Goal: Task Accomplishment & Management: Complete application form

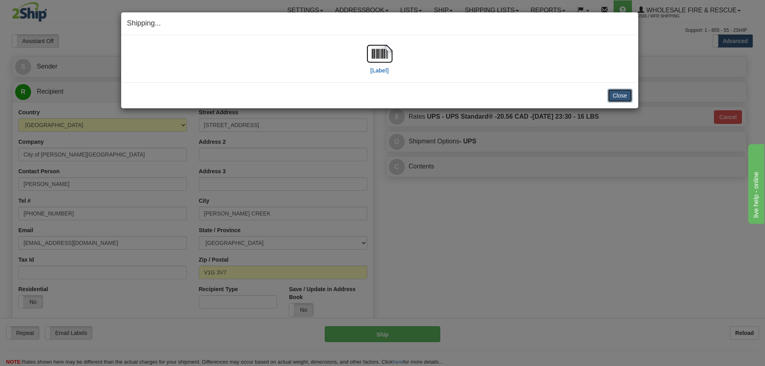
click at [625, 100] on button "Close" at bounding box center [619, 96] width 25 height 14
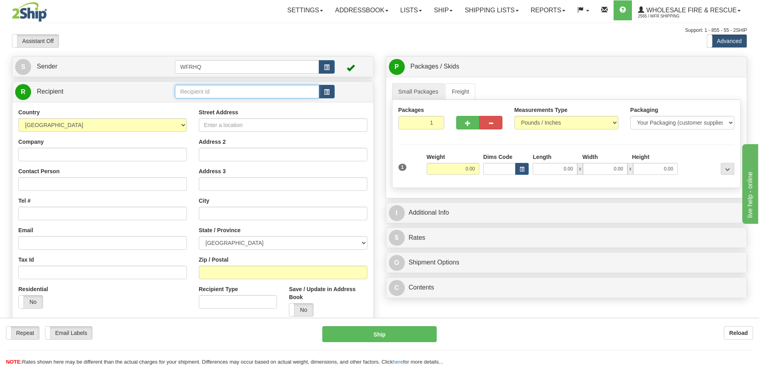
click at [213, 96] on input "text" at bounding box center [247, 92] width 144 height 14
click at [213, 93] on input "text" at bounding box center [247, 92] width 144 height 14
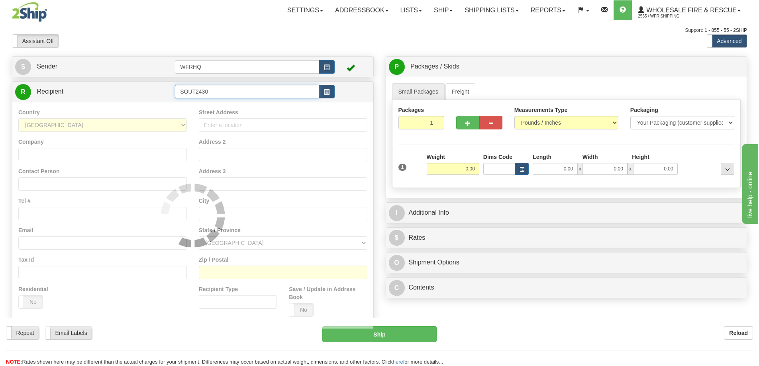
type input "SOUT2430"
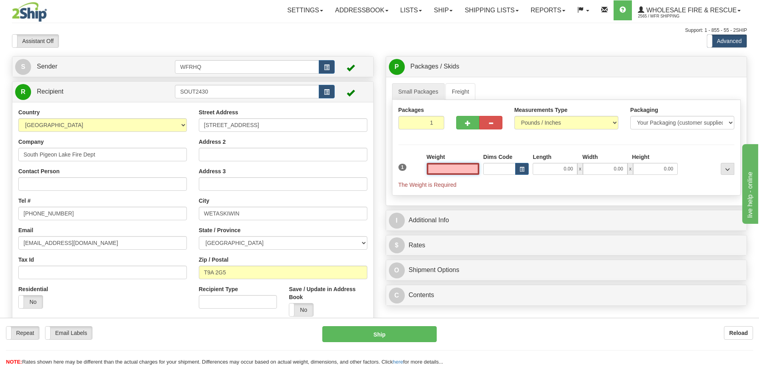
click at [448, 170] on input "text" at bounding box center [453, 169] width 53 height 12
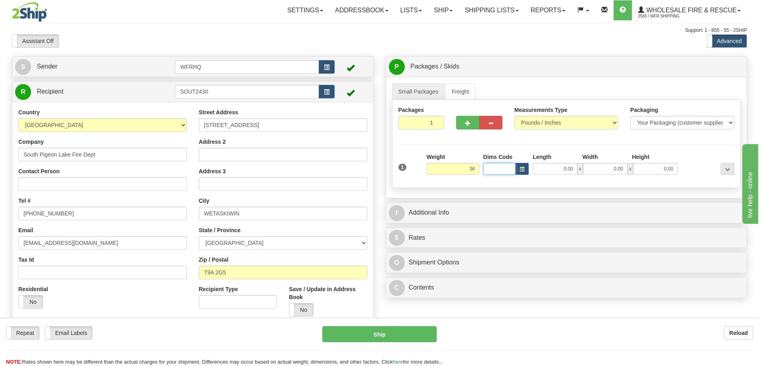
type input "36.00"
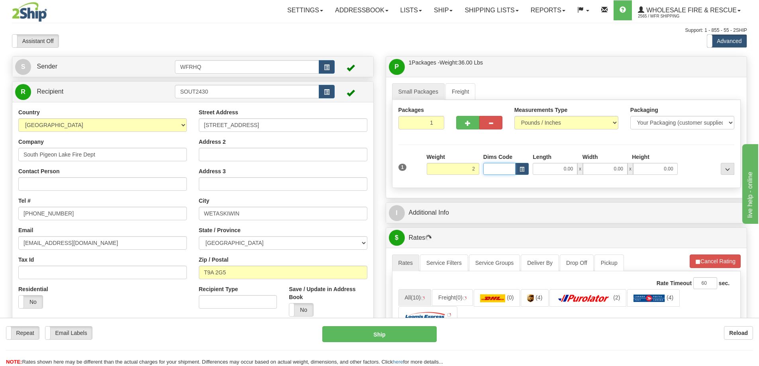
type input "2.00"
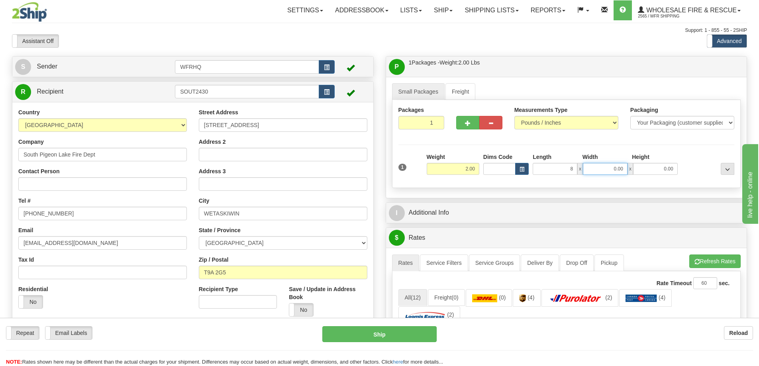
type input "8.00"
type input "6.00"
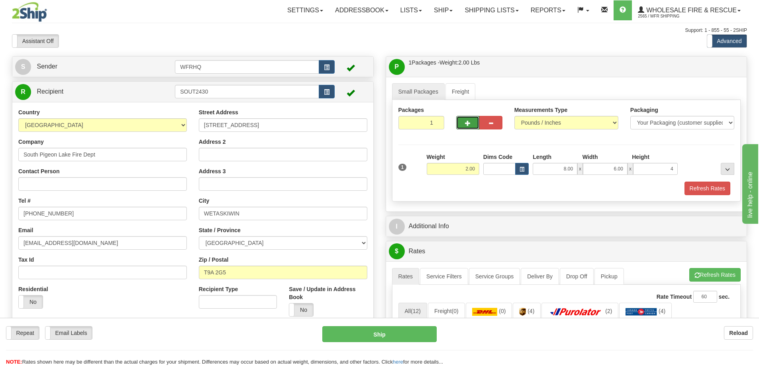
type input "4.00"
drag, startPoint x: 472, startPoint y: 118, endPoint x: 470, endPoint y: 123, distance: 6.1
click at [472, 118] on button "button" at bounding box center [467, 123] width 23 height 14
radio input "true"
type input "2"
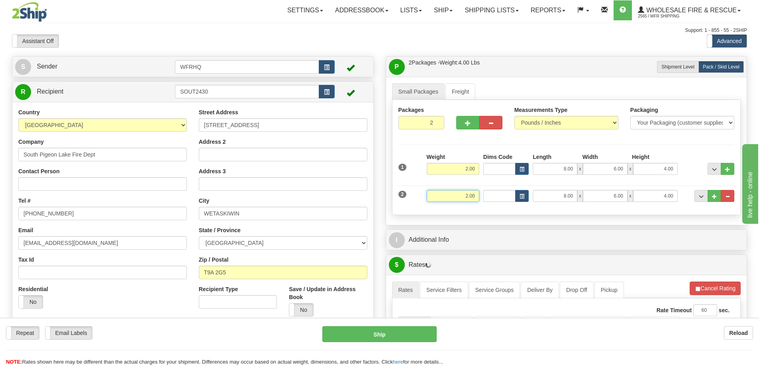
drag, startPoint x: 450, startPoint y: 195, endPoint x: 591, endPoint y: 197, distance: 141.8
click at [590, 196] on div "2 Weight 2.00 Dims Code Length Width Height" at bounding box center [566, 195] width 340 height 27
type input "36.00"
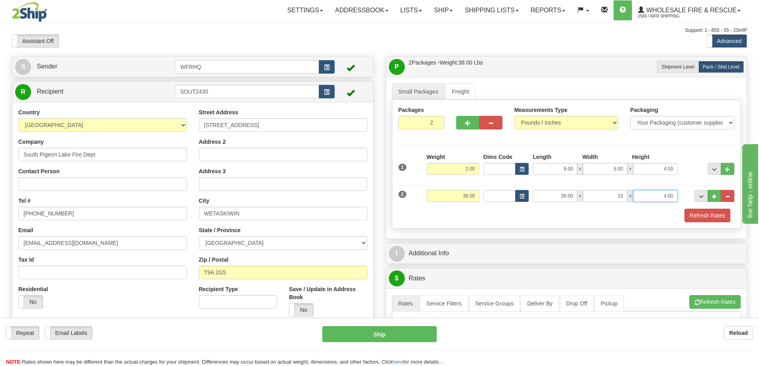
type input "15.00"
click at [460, 127] on button "button" at bounding box center [467, 123] width 23 height 14
type input "3"
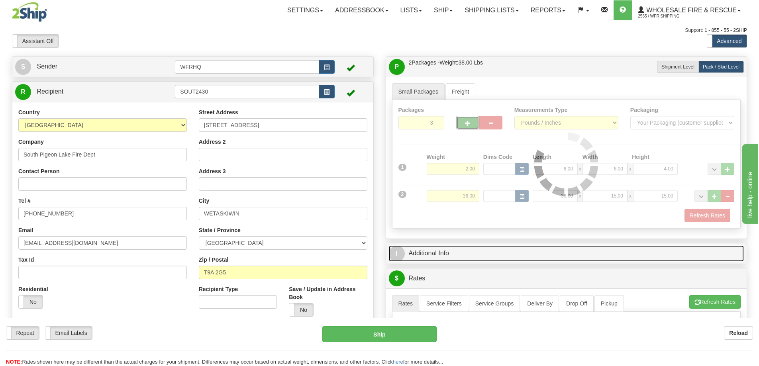
click at [482, 257] on link "I Additional Info" at bounding box center [566, 253] width 355 height 16
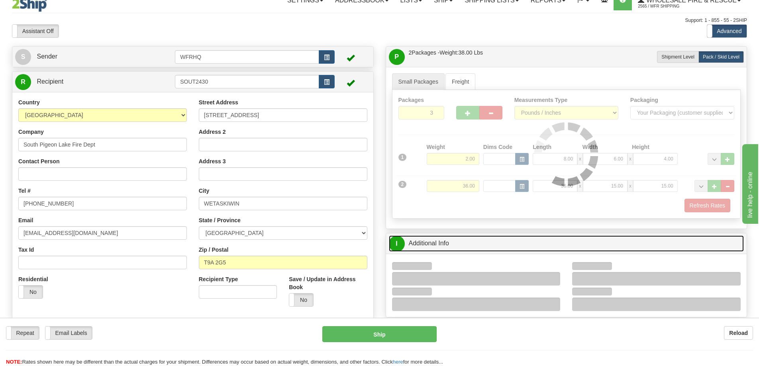
scroll to position [119, 0]
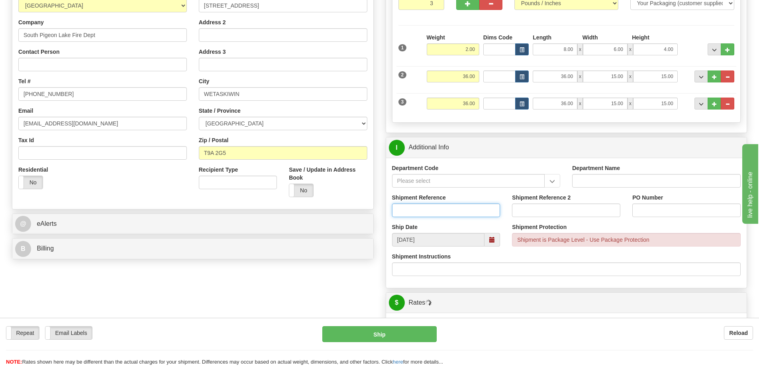
click at [421, 213] on input "Shipment Reference" at bounding box center [446, 211] width 108 height 14
type input "S47030-31086"
type input "South Pigeon Lake FD"
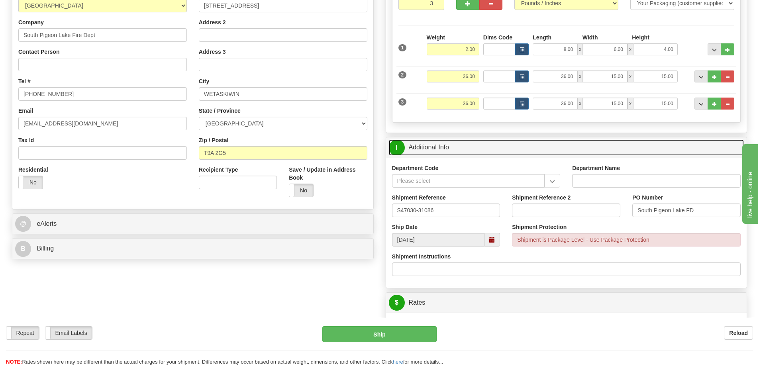
click at [544, 140] on link "I Additional Info" at bounding box center [566, 147] width 355 height 16
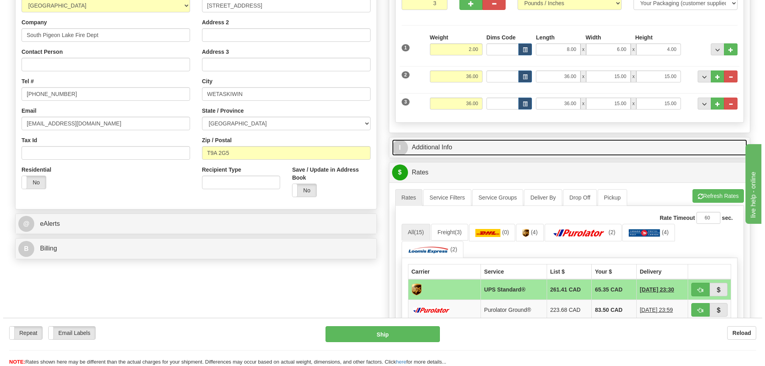
scroll to position [0, 0]
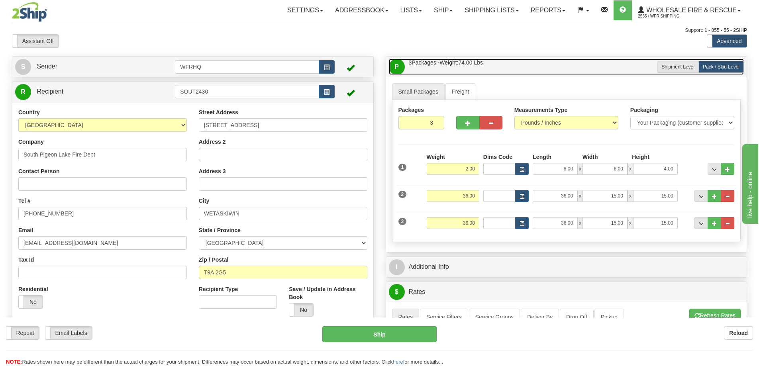
click at [525, 63] on link "P Packages / Skids 3 Packages - Weight: 74.00 Lbs 1 Skids - Weight: 0.00 Lbs" at bounding box center [566, 67] width 355 height 16
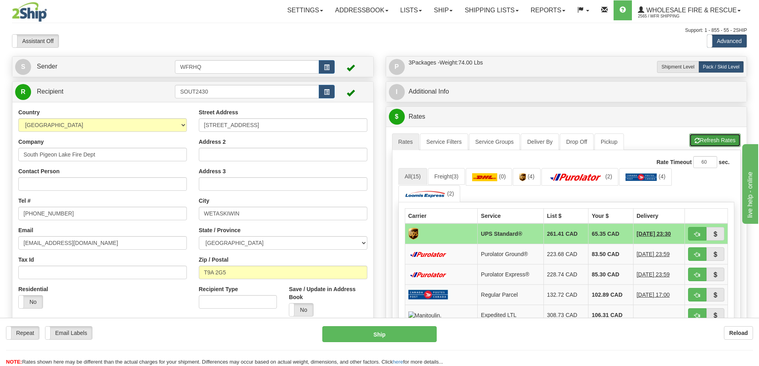
click at [712, 139] on button "Refresh Rates" at bounding box center [714, 140] width 51 height 14
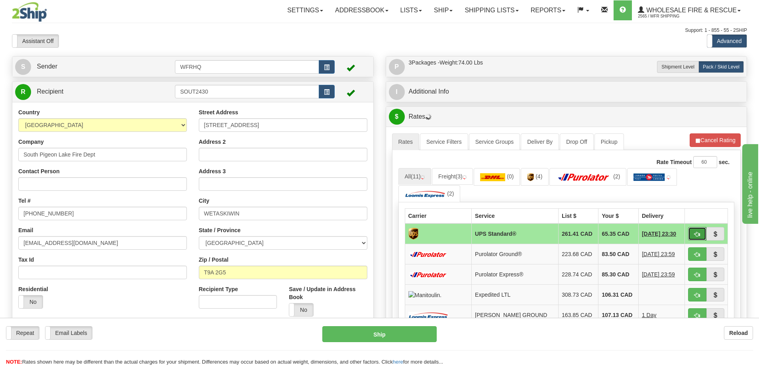
click at [700, 234] on button "button" at bounding box center [697, 234] width 18 height 14
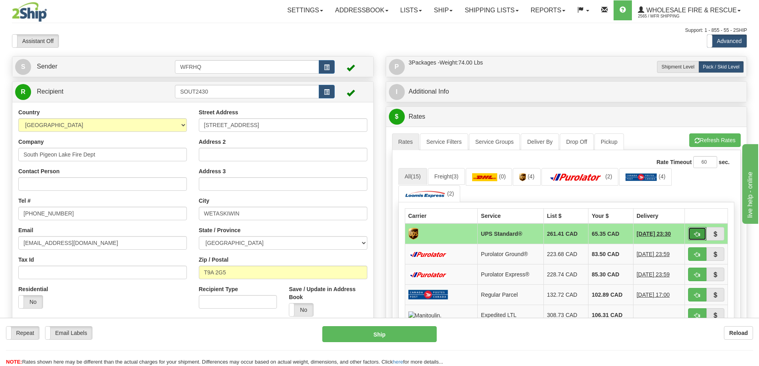
click at [701, 238] on button "button" at bounding box center [697, 234] width 18 height 14
type input "11"
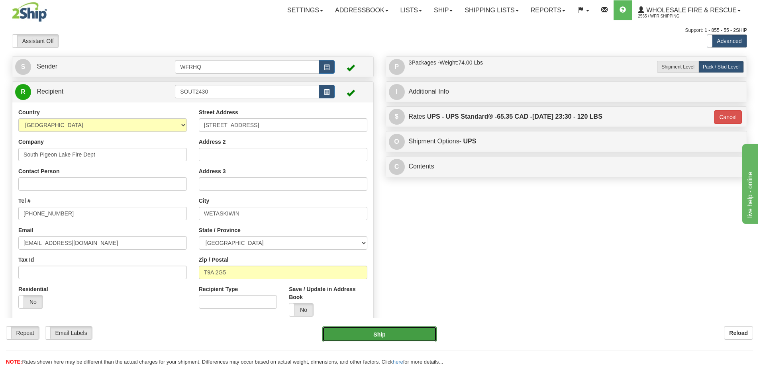
click at [372, 329] on button "Ship" at bounding box center [379, 334] width 114 height 16
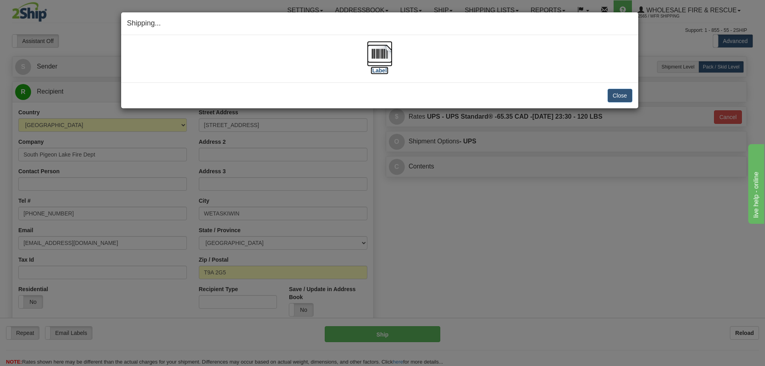
click at [378, 57] on img at bounding box center [379, 53] width 25 height 25
click at [616, 97] on button "Close" at bounding box center [619, 96] width 25 height 14
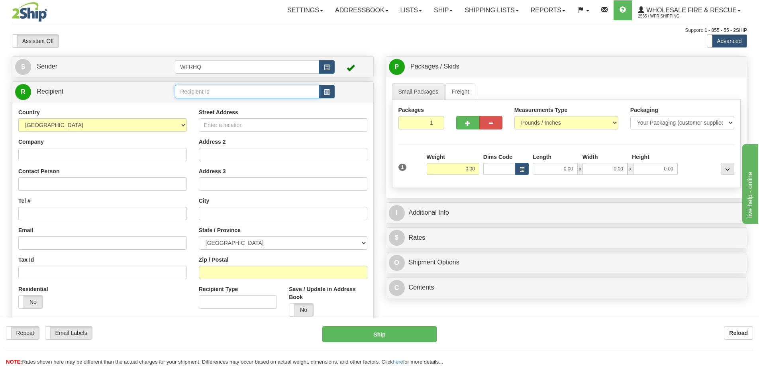
click at [218, 89] on input "text" at bounding box center [247, 92] width 144 height 14
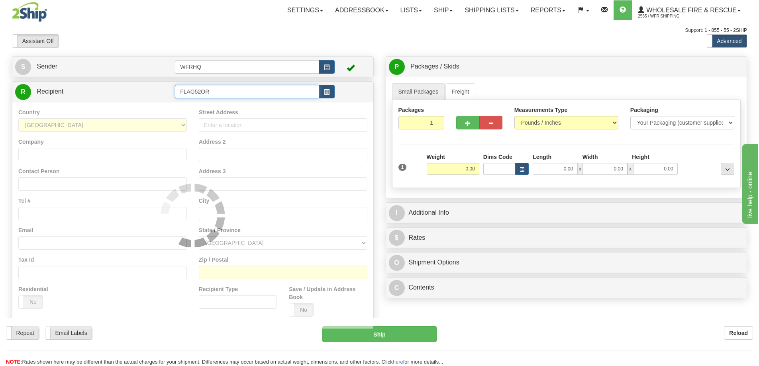
type input "FLAG52OR"
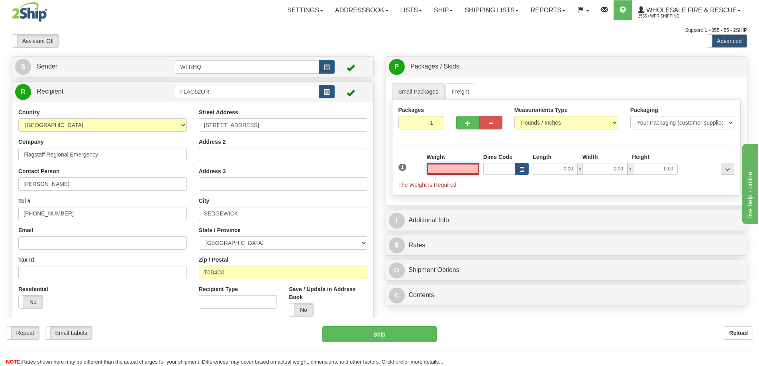
click at [464, 170] on input "text" at bounding box center [453, 169] width 53 height 12
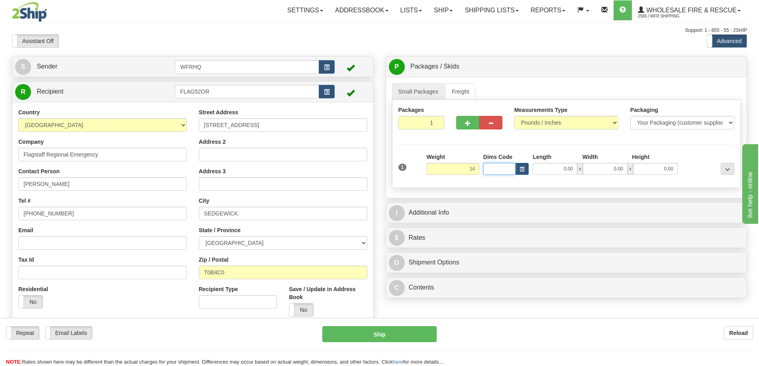
type input "14.00"
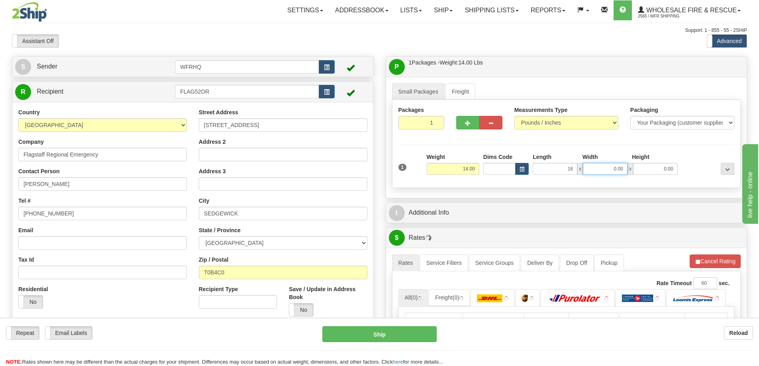
type input "16.00"
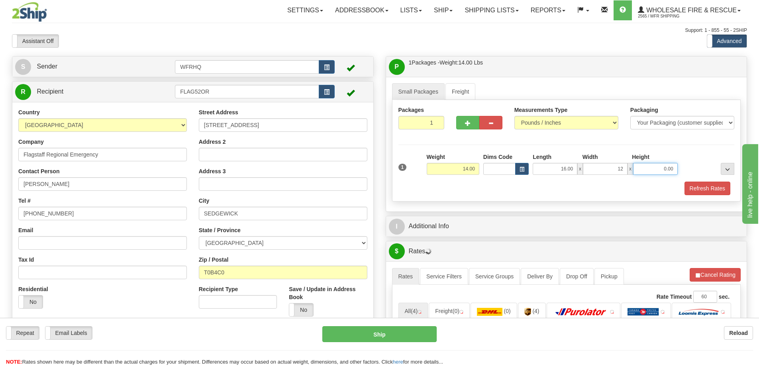
type input "12.00"
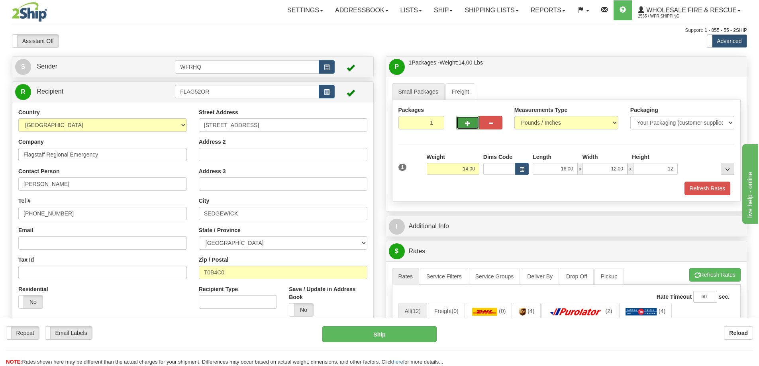
type input "12.00"
click at [472, 125] on button "button" at bounding box center [467, 123] width 23 height 14
radio input "true"
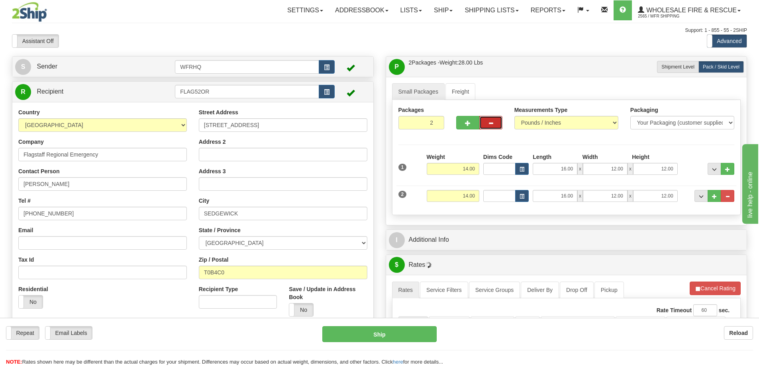
click at [495, 127] on button "button" at bounding box center [490, 123] width 23 height 14
type input "1"
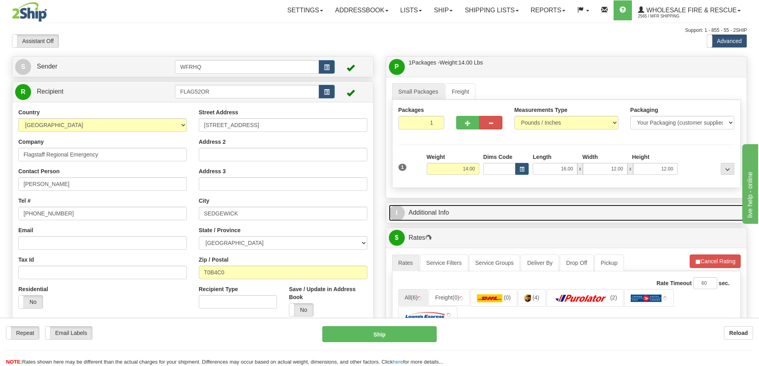
click at [460, 212] on link "I Additional Info" at bounding box center [566, 213] width 355 height 16
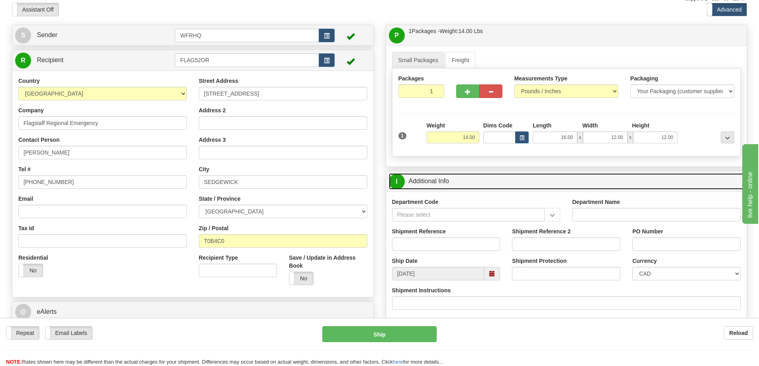
scroll to position [80, 0]
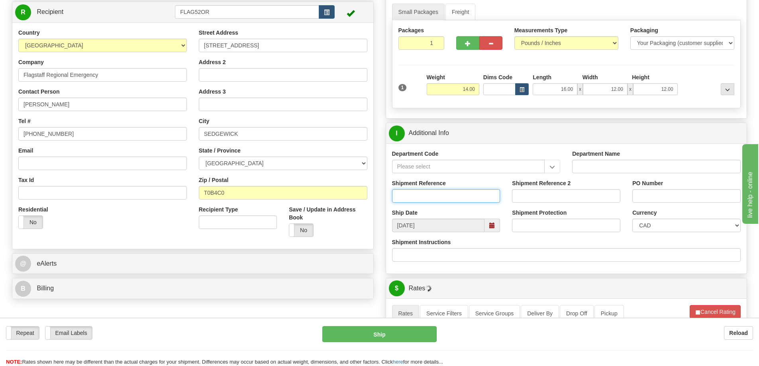
click at [417, 198] on input "Shipment Reference" at bounding box center [446, 196] width 108 height 14
type input "S47022-31083"
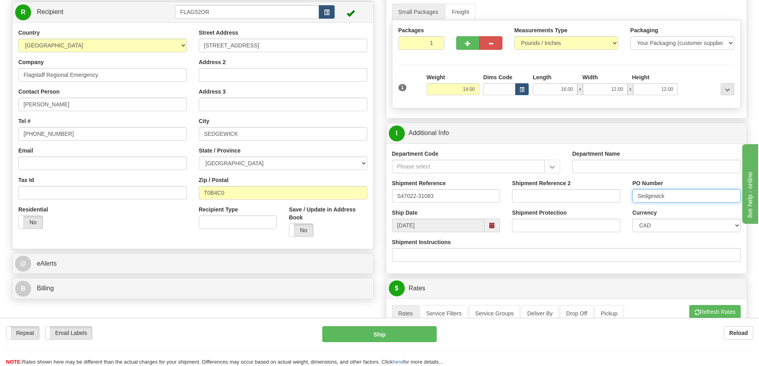
type input "Sedgewick"
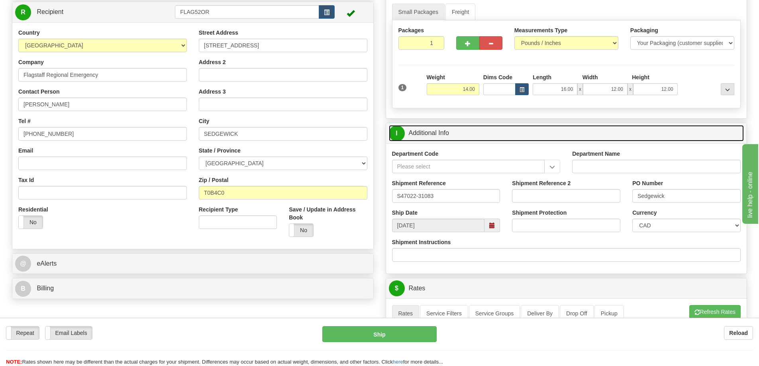
click at [546, 137] on link "I Additional Info" at bounding box center [566, 133] width 355 height 16
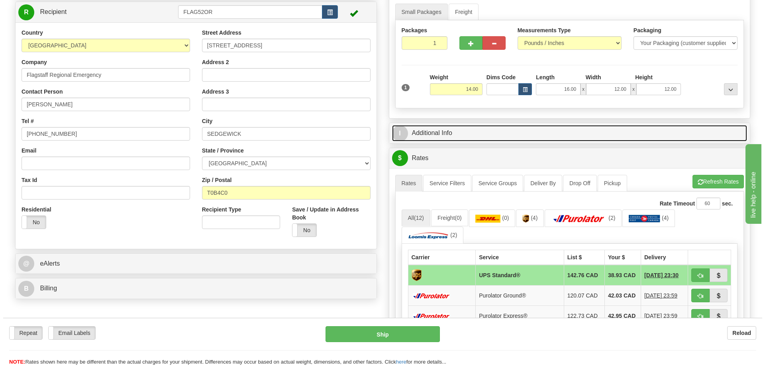
scroll to position [0, 0]
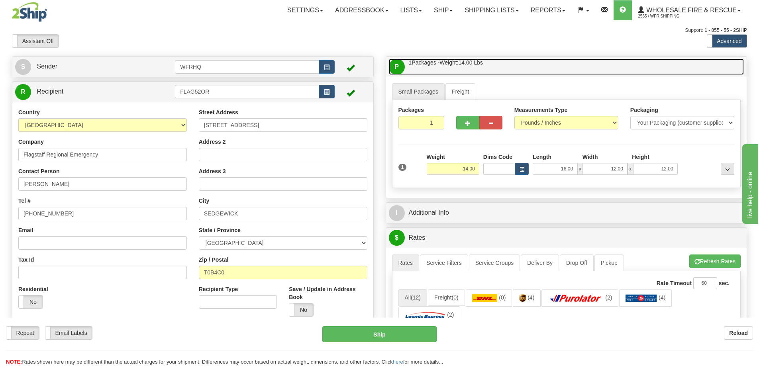
click at [511, 66] on link "P Packages / Skids 1 Packages - Weight: 14.00 Lbs 1 Skids - Weight: NaN Lbs" at bounding box center [566, 67] width 355 height 16
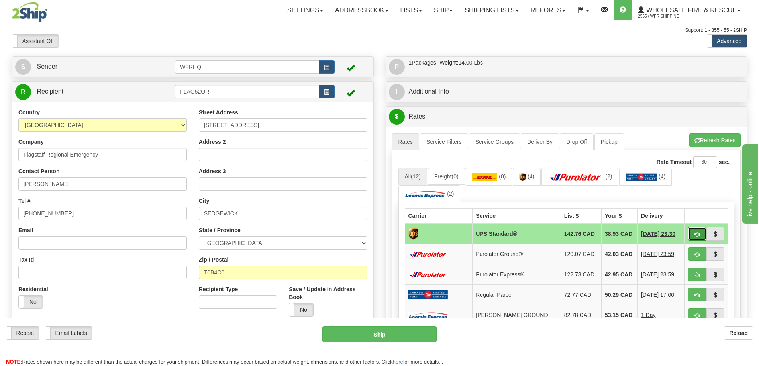
click at [698, 237] on span "button" at bounding box center [697, 234] width 6 height 5
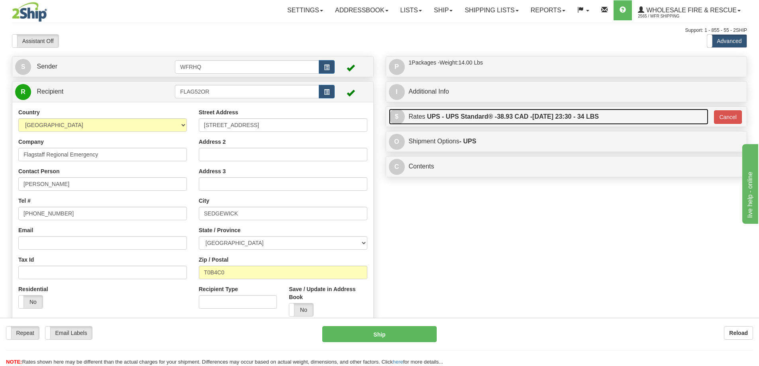
click at [529, 113] on span "38.93 CAD -" at bounding box center [514, 116] width 35 height 7
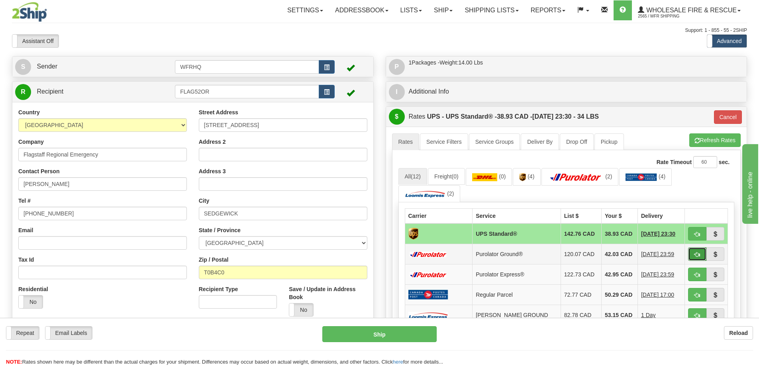
click at [693, 255] on button "button" at bounding box center [697, 254] width 18 height 14
type input "260"
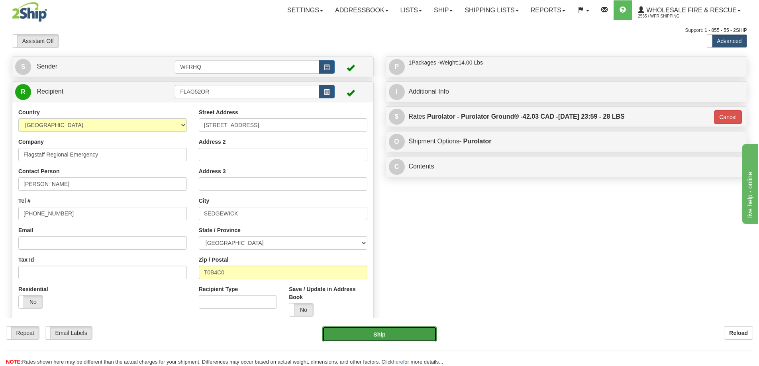
click at [404, 337] on button "Ship" at bounding box center [379, 334] width 114 height 16
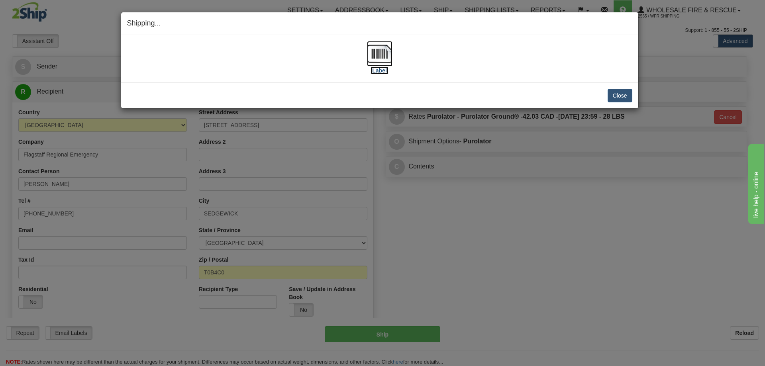
click at [388, 55] on img at bounding box center [379, 53] width 25 height 25
click at [625, 95] on button "Close" at bounding box center [619, 96] width 25 height 14
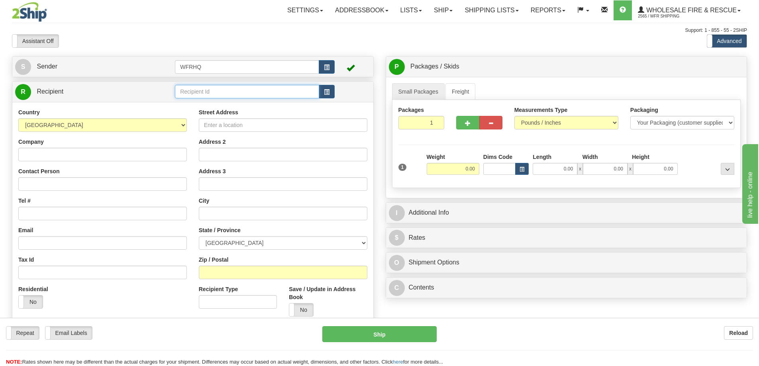
click at [229, 88] on input "text" at bounding box center [247, 92] width 144 height 14
click at [212, 86] on input "text" at bounding box center [247, 92] width 144 height 14
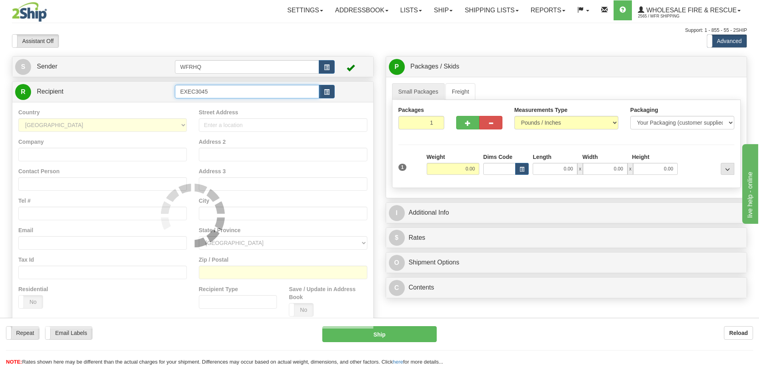
type input "EXEC3045"
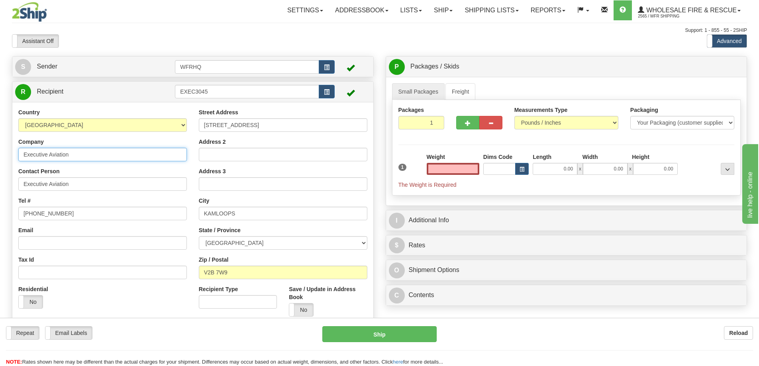
type input "0.00"
drag, startPoint x: 85, startPoint y: 156, endPoint x: 48, endPoint y: 157, distance: 37.5
click at [48, 157] on input "Executive Aviation" at bounding box center [102, 155] width 168 height 14
type input "Execulink"
click at [329, 90] on span "button" at bounding box center [327, 92] width 6 height 5
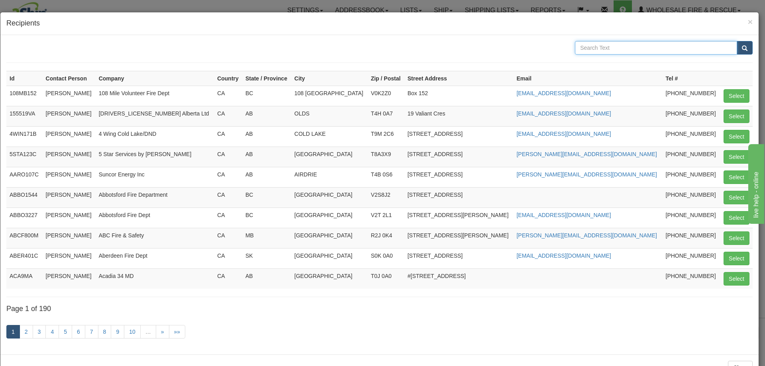
click at [600, 48] on input "text" at bounding box center [656, 48] width 162 height 14
paste input "Execulink"
type input "Execulink"
click at [736, 41] on button "submit" at bounding box center [744, 48] width 16 height 14
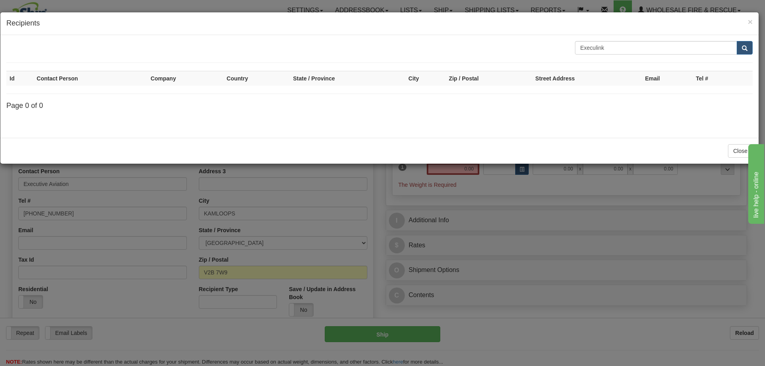
click at [748, 16] on div "× Recipients" at bounding box center [379, 23] width 758 height 23
click at [748, 20] on span "×" at bounding box center [750, 21] width 5 height 9
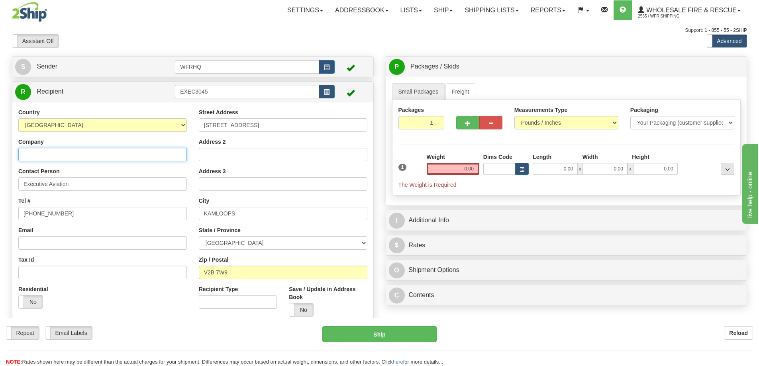
click at [81, 157] on input "Company" at bounding box center [102, 155] width 168 height 14
paste input "Execulink"
type input "Execulink"
drag, startPoint x: 81, startPoint y: 182, endPoint x: -24, endPoint y: 182, distance: 104.8
click at [0, 182] on html "Training Course Close Toggle navigation Settings Shipping Preferences New Sende…" at bounding box center [379, 183] width 759 height 366
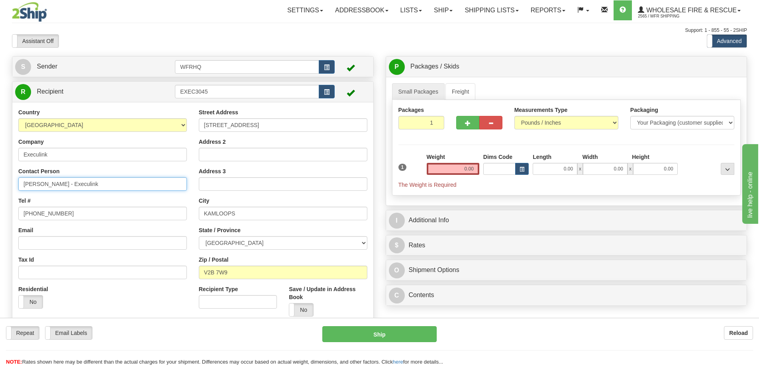
type input "James - Execulink"
type input "365-366-3698"
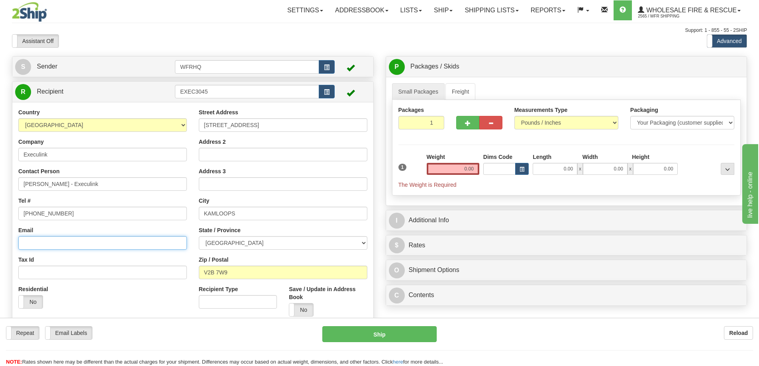
click at [59, 242] on input "Email" at bounding box center [102, 243] width 168 height 14
paste input "cis@execulink.com"
type input "cis@execulink.com"
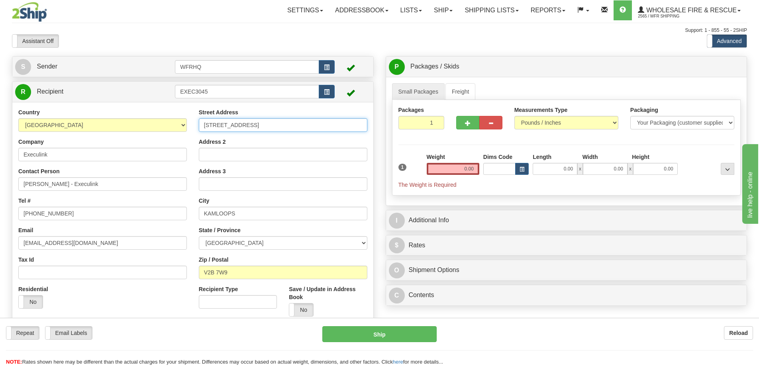
drag, startPoint x: 260, startPoint y: 126, endPoint x: 190, endPoint y: 123, distance: 70.2
click at [190, 123] on div "Country AFGHANISTAN ALAND ISLANDS ALBANIA ALGERIA AMERICAN SAMOA ANDORRA ANGOLA…" at bounding box center [192, 215] width 361 height 214
type input "20 Roy Blyd"
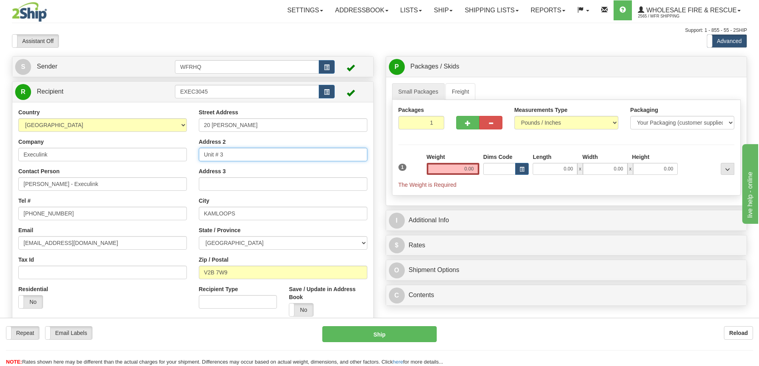
type input "Unit # 3"
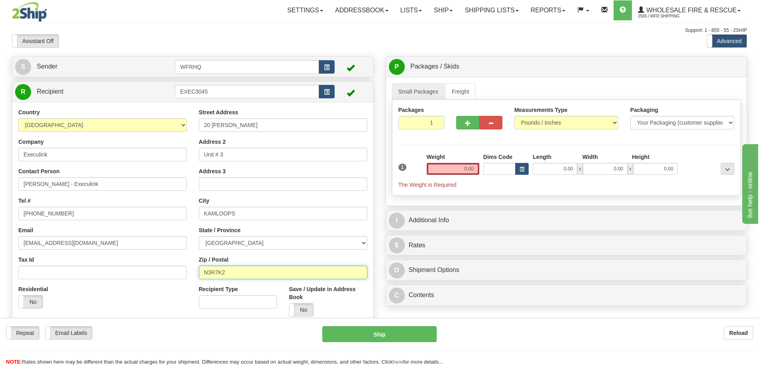
type input "N3R7K2"
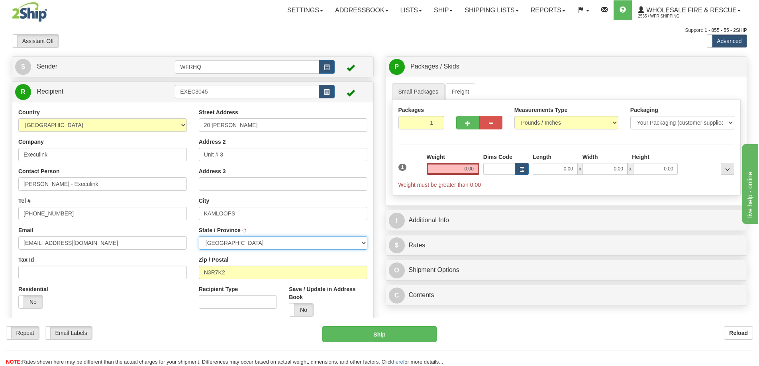
type input "BRANTFORD"
select select "ON"
click at [456, 168] on input "0.00" at bounding box center [453, 169] width 53 height 12
type input "3.00"
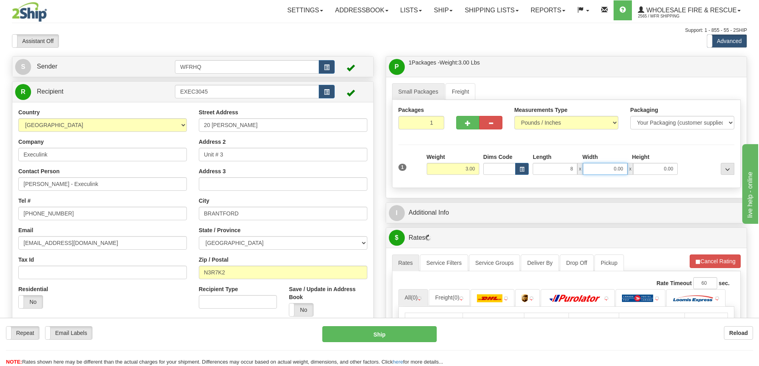
type input "8.00"
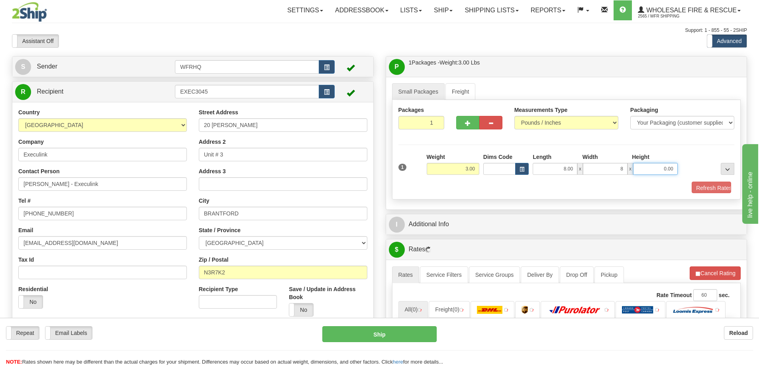
type input "8.00"
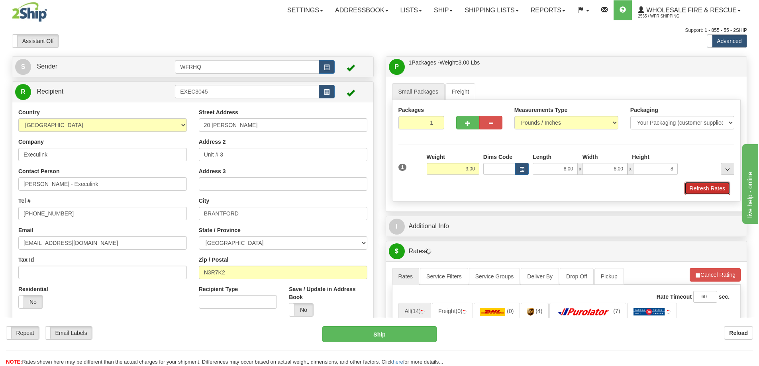
click at [712, 191] on button "Refresh Rates" at bounding box center [707, 189] width 46 height 14
type input "8.00"
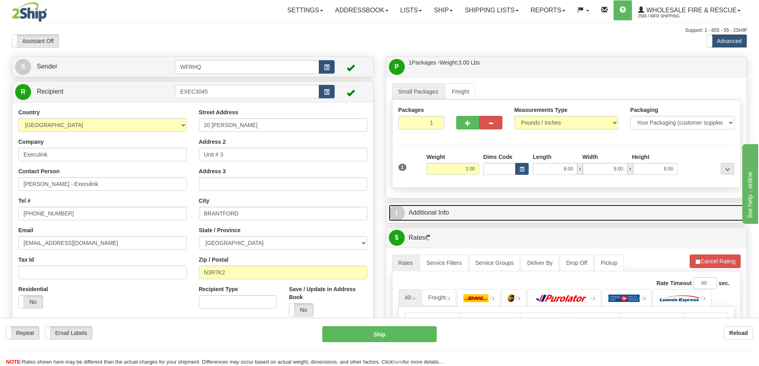
click at [599, 219] on link "I Additional Info" at bounding box center [566, 213] width 355 height 16
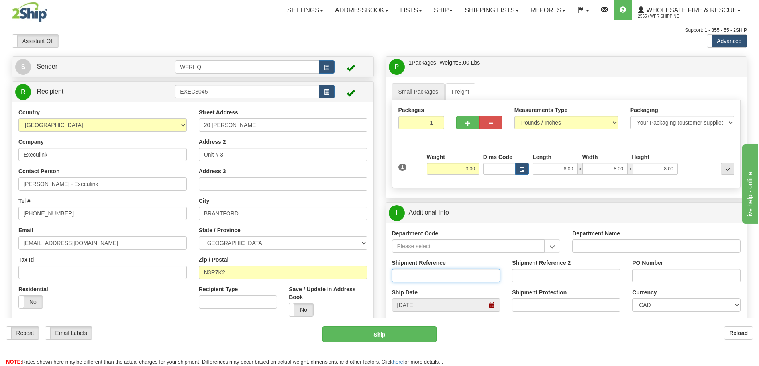
click at [425, 279] on input "Shipment Reference" at bounding box center [446, 276] width 108 height 14
type input "S47063-31112"
type input "James - CC"
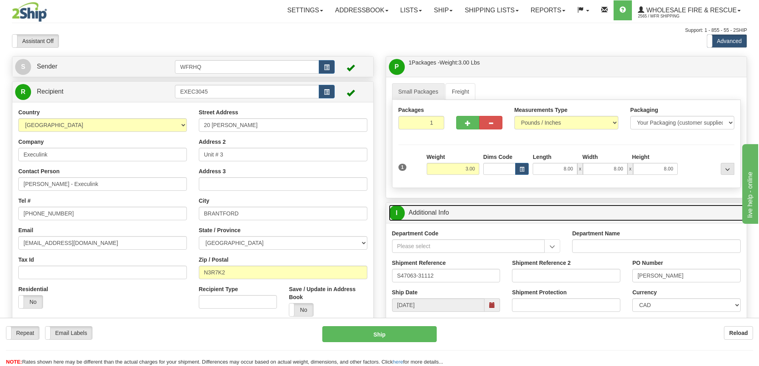
drag, startPoint x: 515, startPoint y: 212, endPoint x: 512, endPoint y: 203, distance: 9.8
click at [515, 212] on link "I Additional Info" at bounding box center [566, 213] width 355 height 16
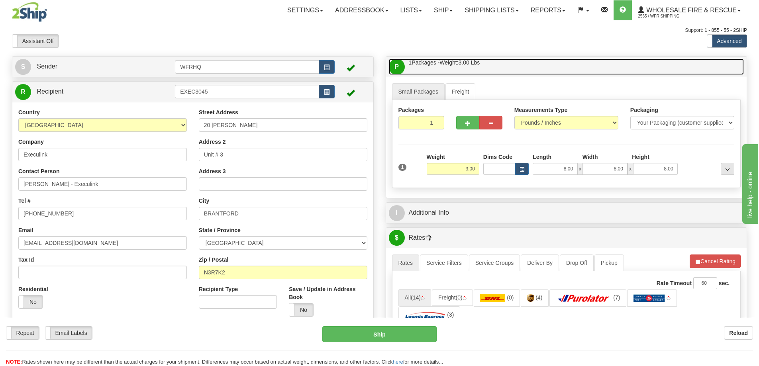
click at [507, 63] on link "P Packages / Skids 1 Packages - Weight: 3.00 Lbs 1 Skids - Weight: NaN Lbs" at bounding box center [566, 67] width 355 height 16
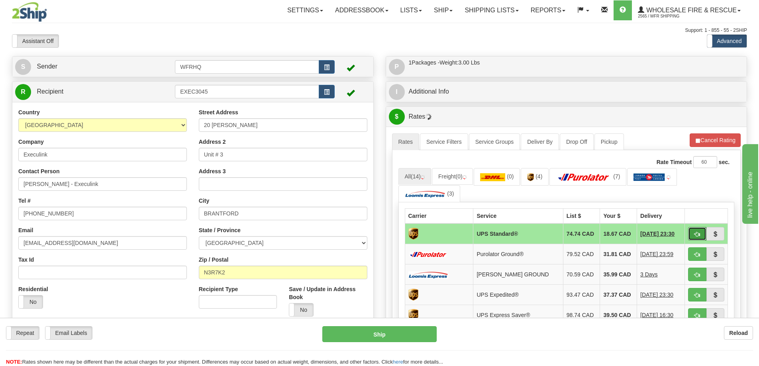
click at [695, 235] on span "button" at bounding box center [697, 234] width 6 height 5
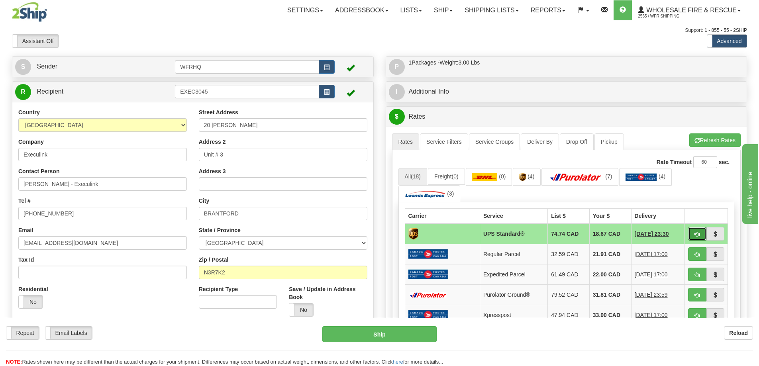
click at [698, 236] on span "button" at bounding box center [697, 234] width 6 height 5
type input "11"
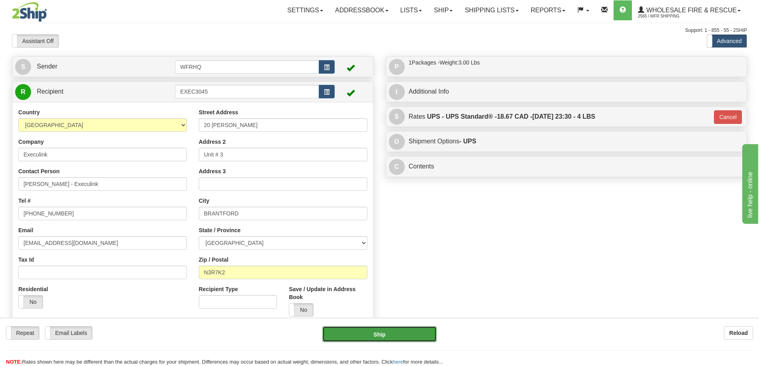
click at [414, 332] on button "Ship" at bounding box center [379, 334] width 114 height 16
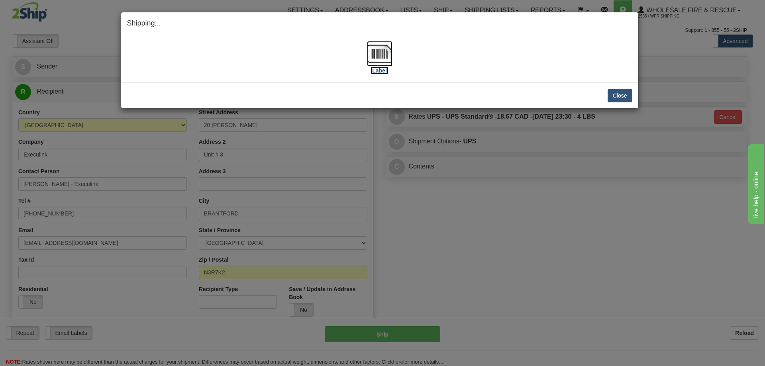
click at [378, 55] on img at bounding box center [379, 53] width 25 height 25
click at [629, 100] on button "Close" at bounding box center [619, 96] width 25 height 14
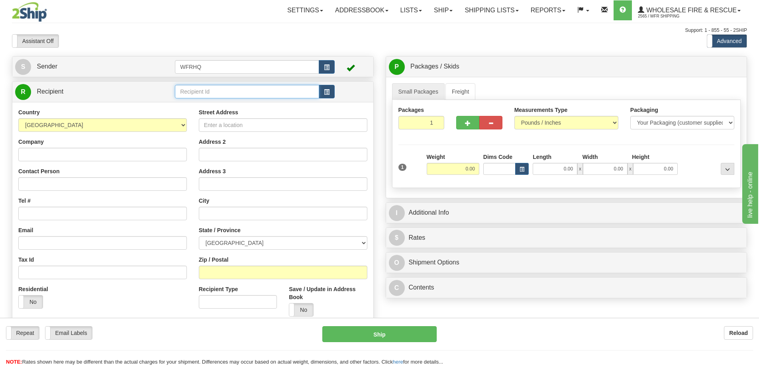
click at [233, 89] on input "text" at bounding box center [247, 92] width 144 height 14
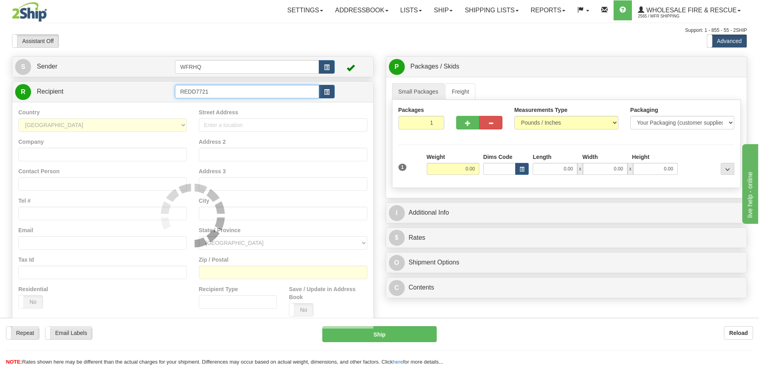
type input "REDD7721"
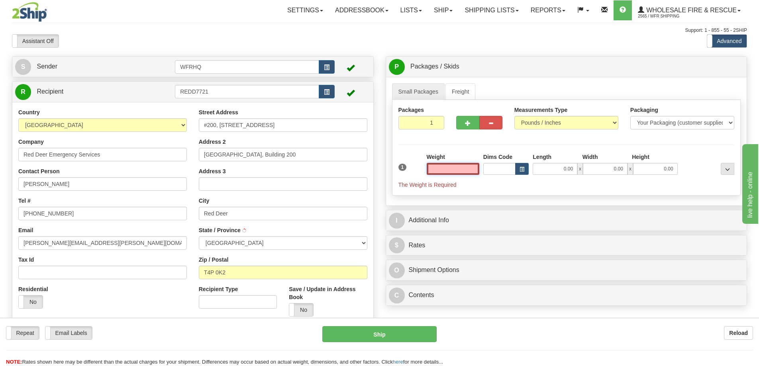
type input "RED DEER"
click at [460, 170] on input "text" at bounding box center [453, 169] width 53 height 12
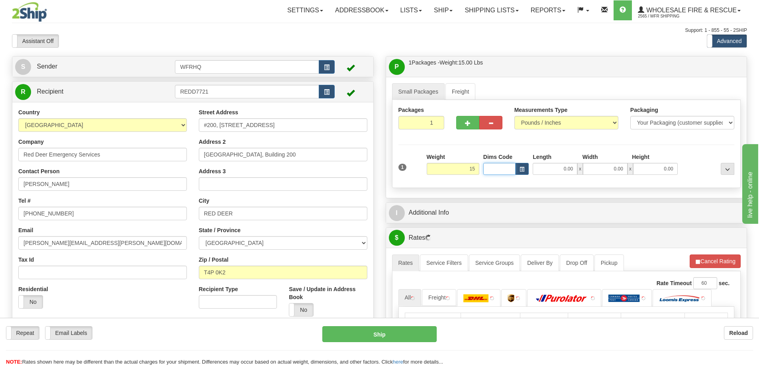
type input "15.00"
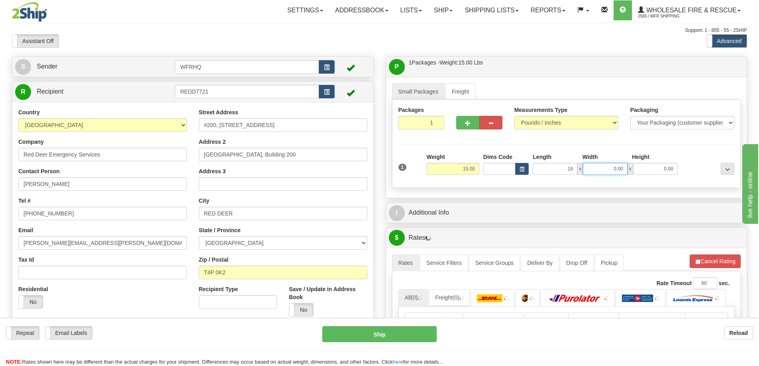
type input "18.00"
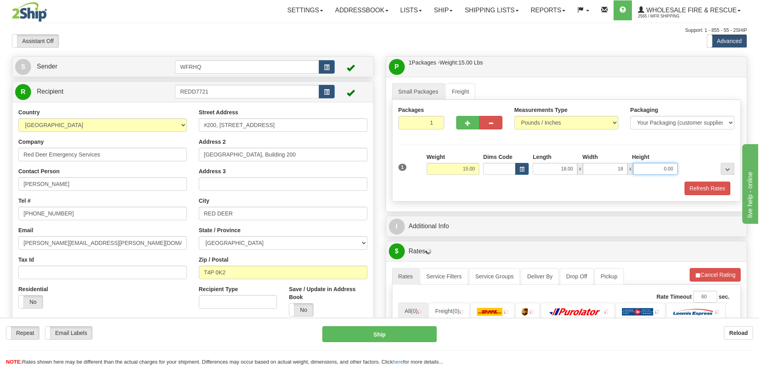
type input "18.00"
type input "6.00"
click at [696, 185] on button "Refresh Rates" at bounding box center [707, 189] width 46 height 14
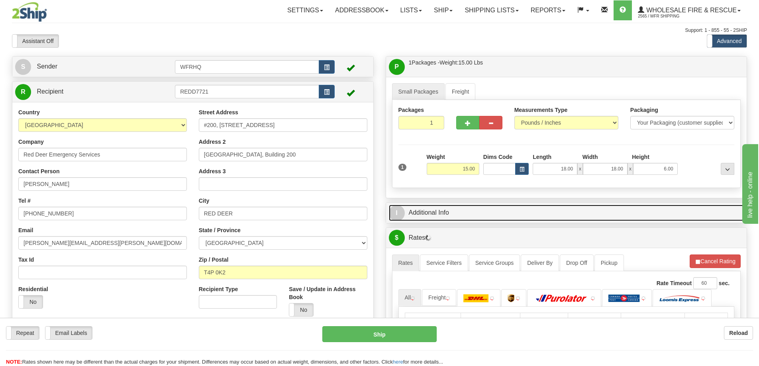
click at [521, 210] on link "I Additional Info" at bounding box center [566, 213] width 355 height 16
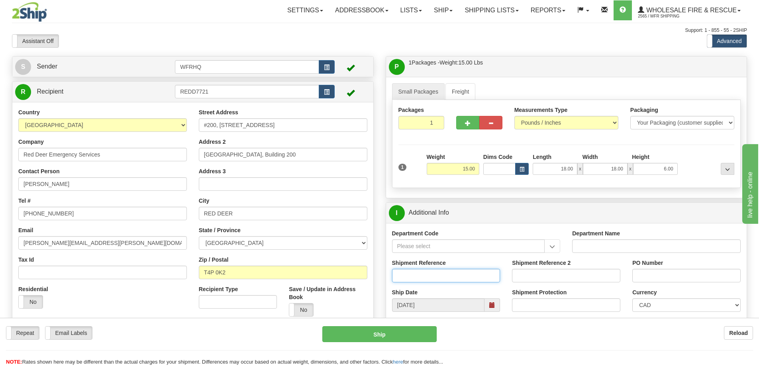
click at [431, 276] on input "Shipment Reference" at bounding box center [446, 276] width 108 height 14
type input "S47015-31111"
type input "628585"
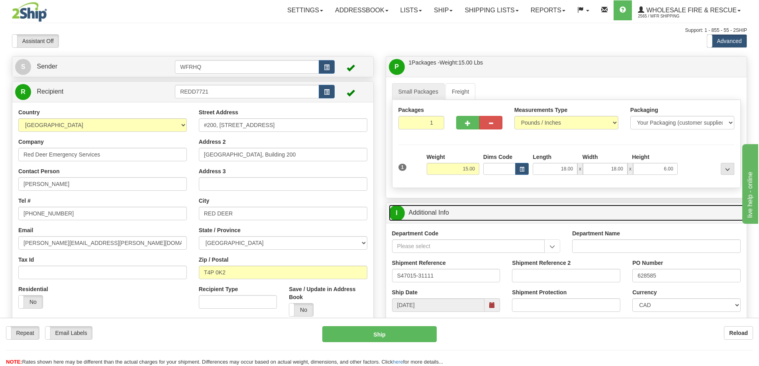
click at [510, 215] on link "I Additional Info" at bounding box center [566, 213] width 355 height 16
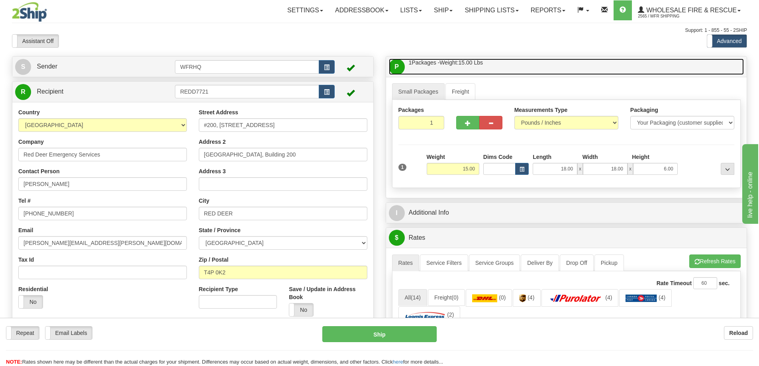
click at [525, 64] on link "P Packages / Skids 1 Packages - Weight: 15.00 Lbs 1 Skids - Weight: NaN Lbs" at bounding box center [566, 67] width 355 height 16
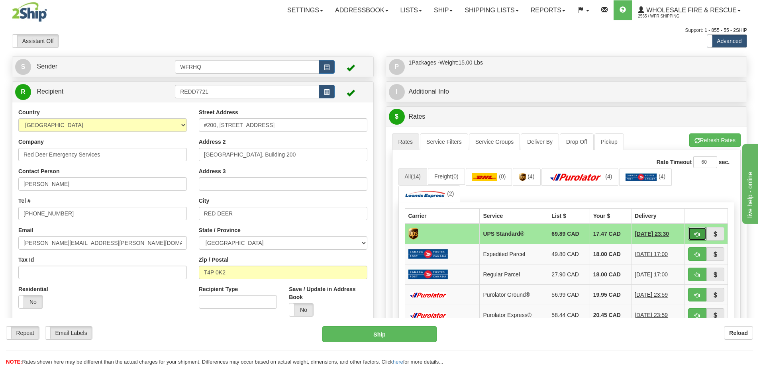
click at [700, 235] on button "button" at bounding box center [697, 234] width 18 height 14
type input "11"
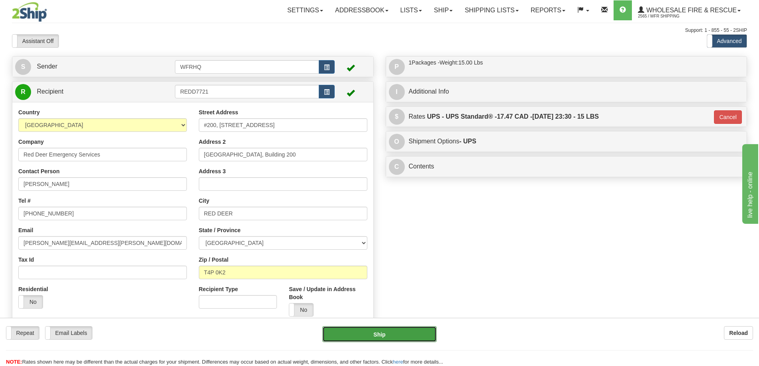
click at [389, 336] on button "Ship" at bounding box center [379, 334] width 114 height 16
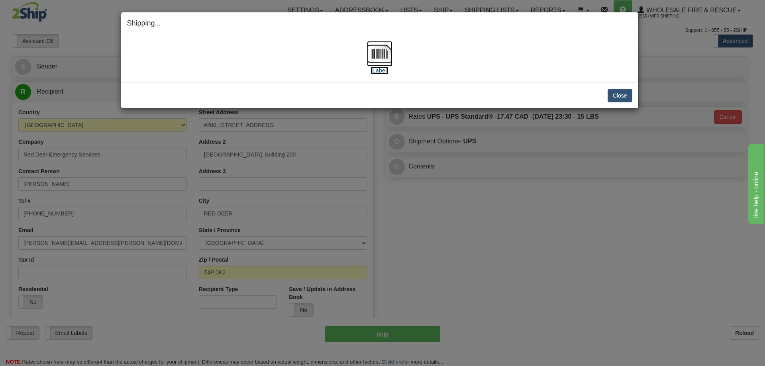
click at [378, 48] on img at bounding box center [379, 53] width 25 height 25
